Goal: Transaction & Acquisition: Book appointment/travel/reservation

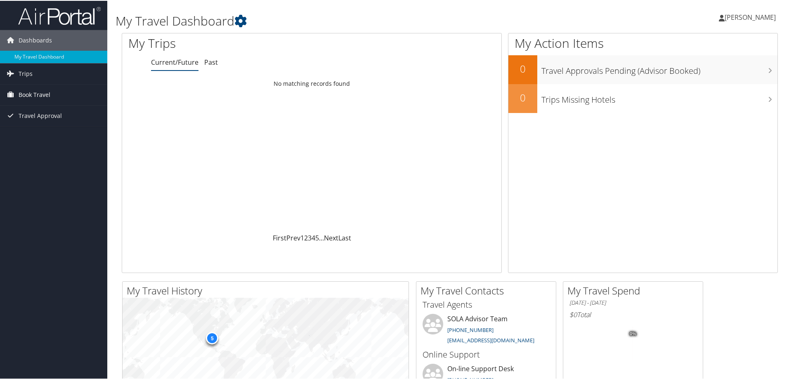
click at [44, 97] on span "Book Travel" at bounding box center [35, 94] width 32 height 21
click at [33, 92] on span "Book Travel" at bounding box center [35, 94] width 32 height 21
click at [35, 95] on span "Book Travel" at bounding box center [35, 94] width 32 height 21
click at [43, 122] on link "Book/Manage Online Trips" at bounding box center [53, 123] width 107 height 12
click at [41, 90] on span "Book Travel" at bounding box center [35, 94] width 32 height 21
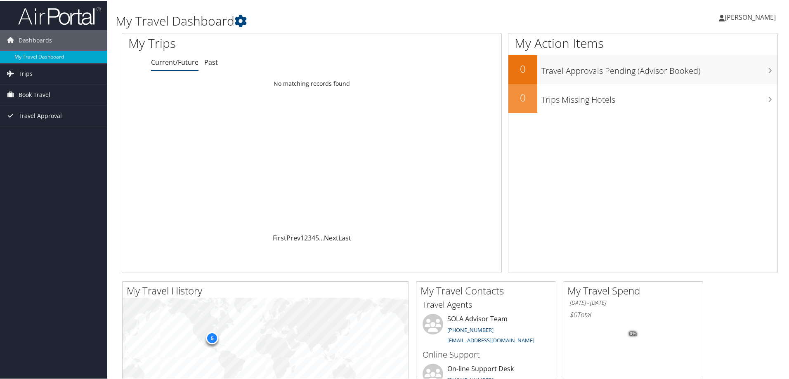
click at [39, 89] on span "Book Travel" at bounding box center [35, 94] width 32 height 21
click at [40, 121] on link "Book/Manage Online Trips" at bounding box center [53, 123] width 107 height 12
